Goal: Task Accomplishment & Management: Use online tool/utility

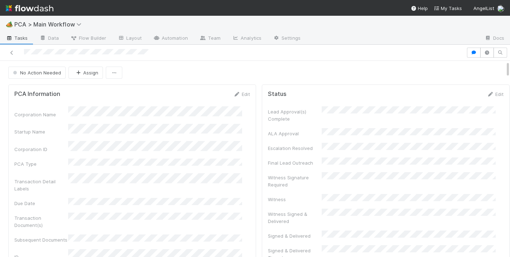
click at [225, 67] on div "No Action Needed Assign" at bounding box center [258, 73] width 501 height 12
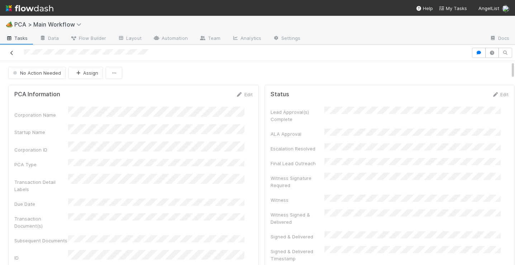
click at [12, 54] on icon at bounding box center [11, 53] width 7 height 5
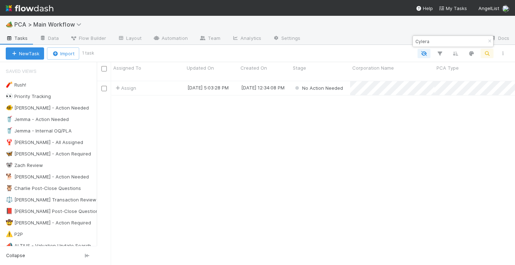
scroll to position [181, 410]
click at [488, 37] on button "button" at bounding box center [490, 41] width 8 height 9
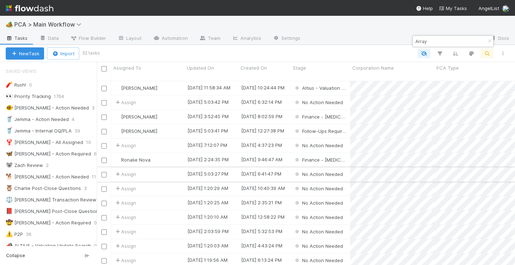
type input "Array"
click at [162, 167] on div "Assign" at bounding box center [147, 174] width 73 height 14
